Goal: Download file/media

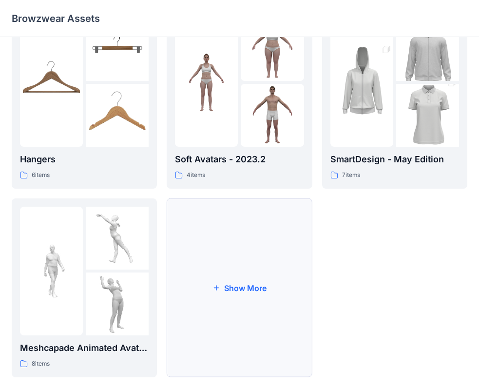
click at [237, 278] on button "Show More" at bounding box center [239, 287] width 145 height 179
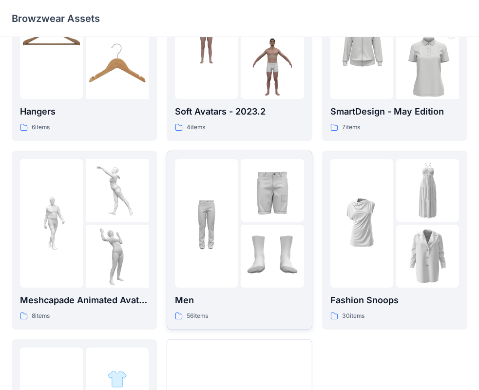
scroll to position [276, 0]
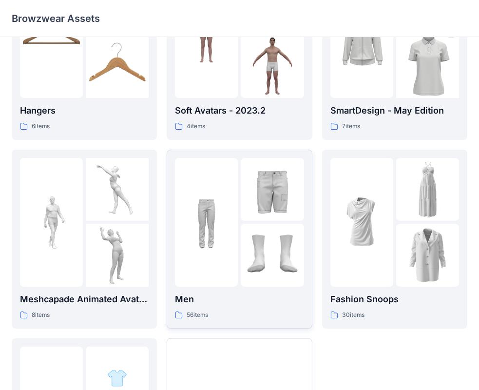
click at [280, 239] on div at bounding box center [272, 255] width 63 height 63
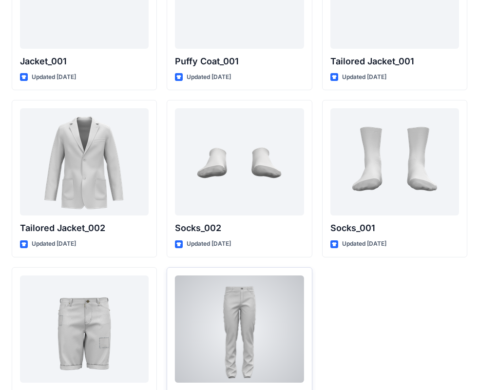
scroll to position [2834, 0]
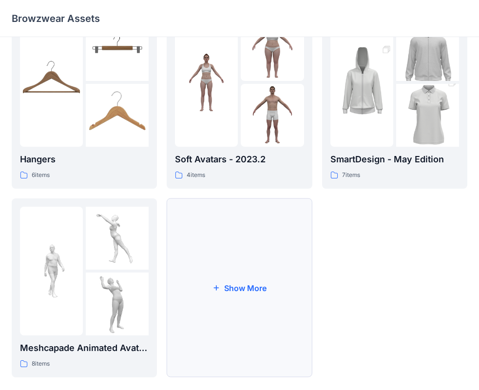
click at [217, 264] on button "Show More" at bounding box center [239, 287] width 145 height 179
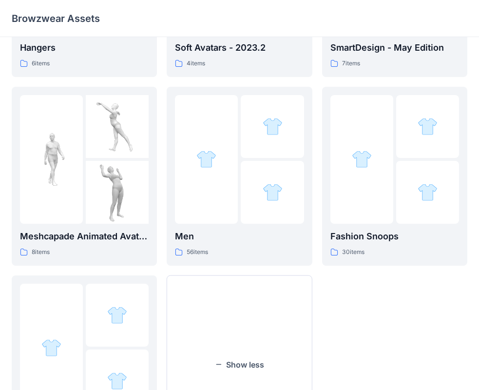
scroll to position [341, 0]
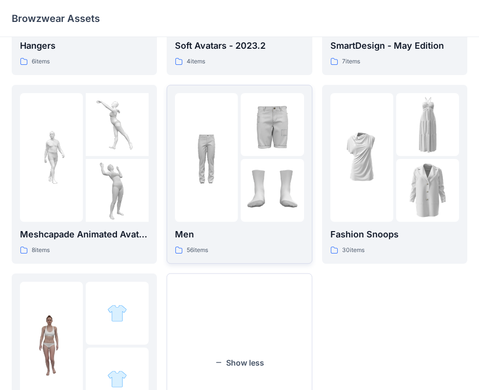
click at [251, 213] on div at bounding box center [272, 190] width 63 height 63
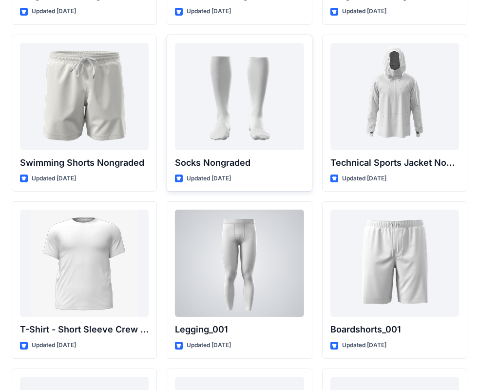
scroll to position [1487, 0]
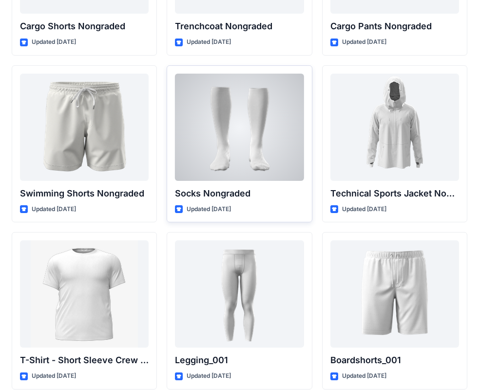
click at [242, 132] on div at bounding box center [239, 127] width 129 height 107
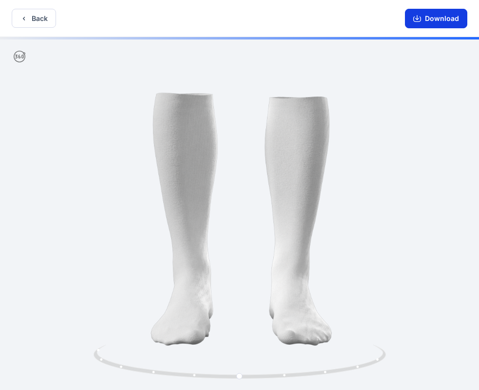
click at [431, 16] on button "Download" at bounding box center [436, 19] width 62 height 20
click at [29, 16] on button "Back" at bounding box center [34, 18] width 44 height 19
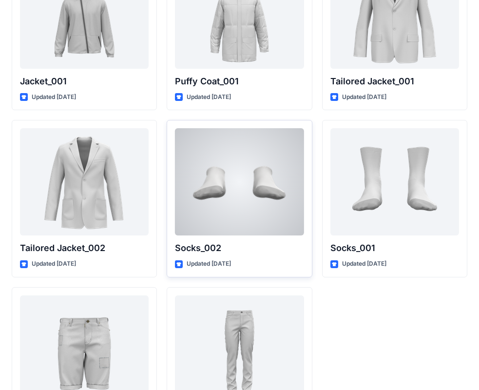
scroll to position [2834, 0]
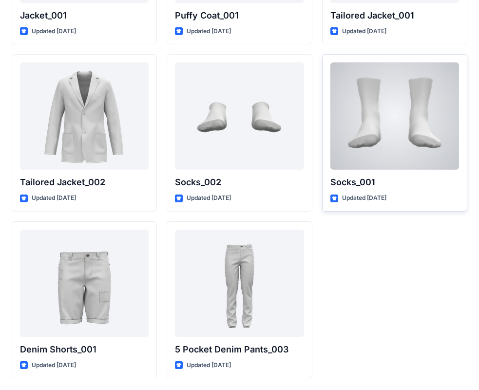
click at [369, 136] on div at bounding box center [395, 115] width 129 height 107
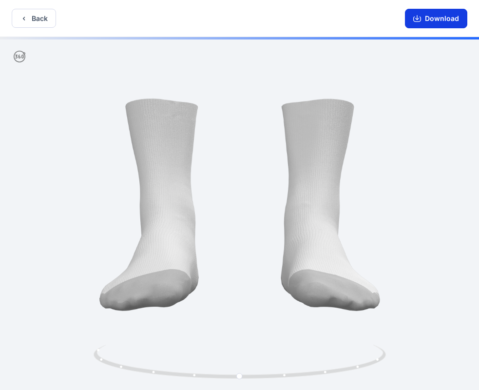
click at [414, 21] on button "Download" at bounding box center [436, 19] width 62 height 20
